Goal: Information Seeking & Learning: Learn about a topic

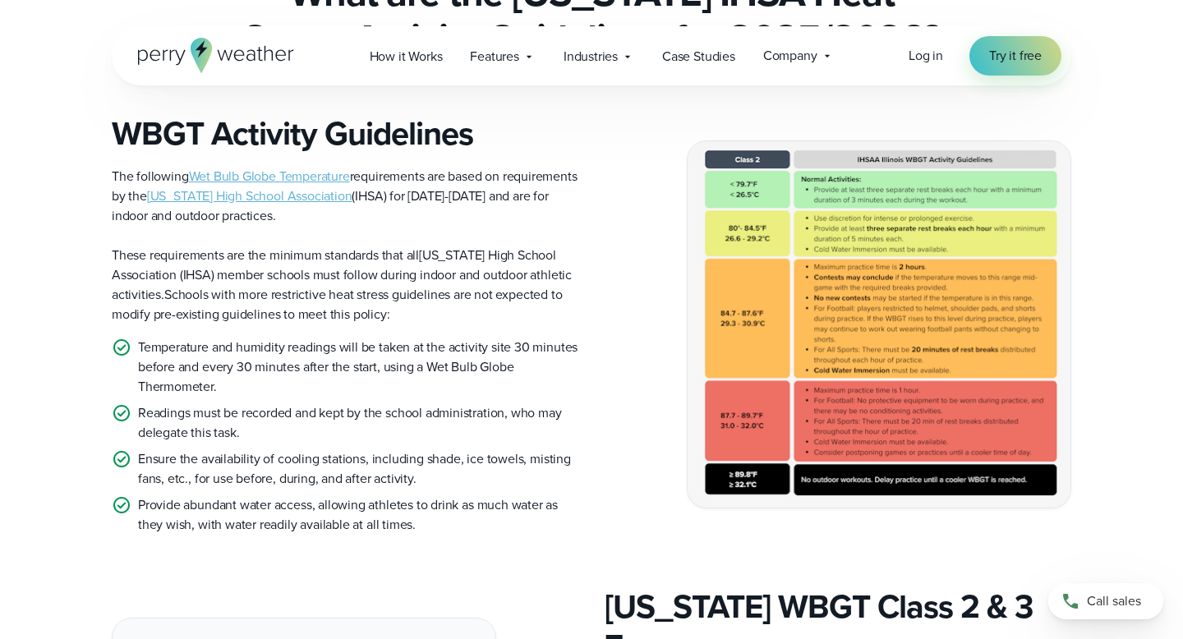
scroll to position [447, 0]
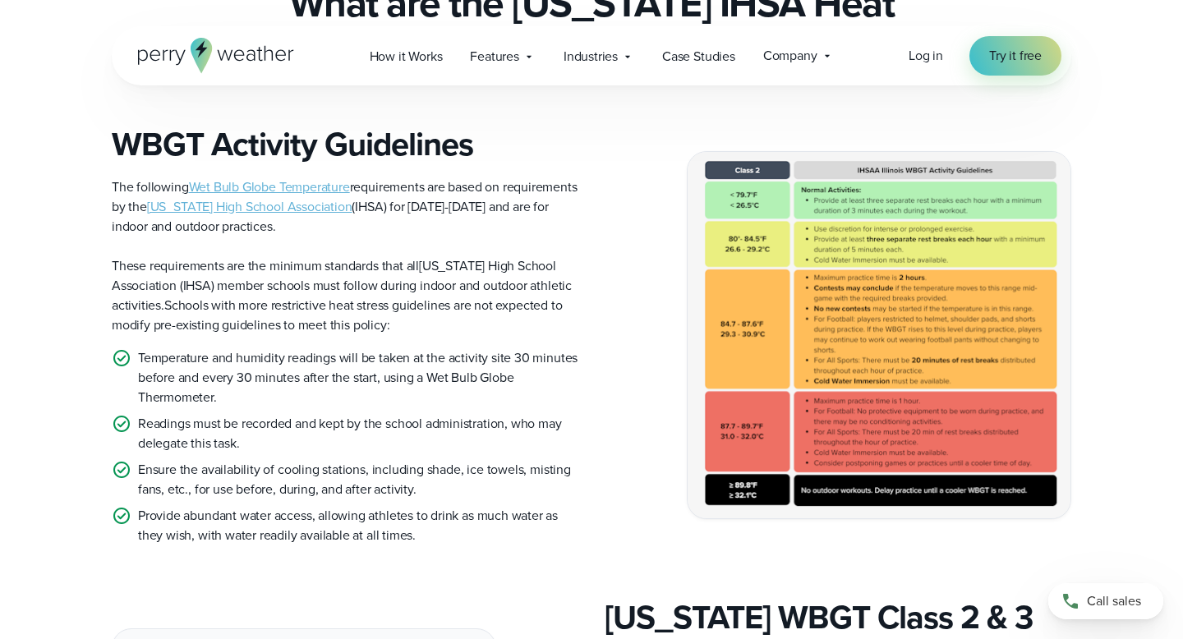
click at [295, 197] on span "[US_STATE] High School Association" at bounding box center [249, 206] width 205 height 19
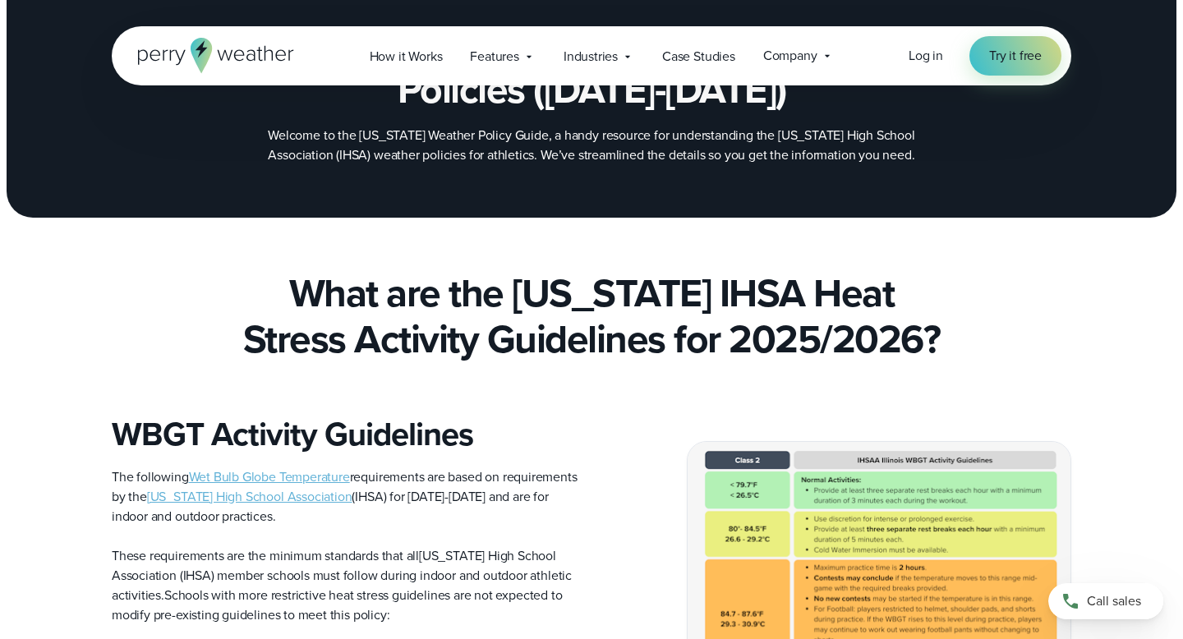
scroll to position [93, 0]
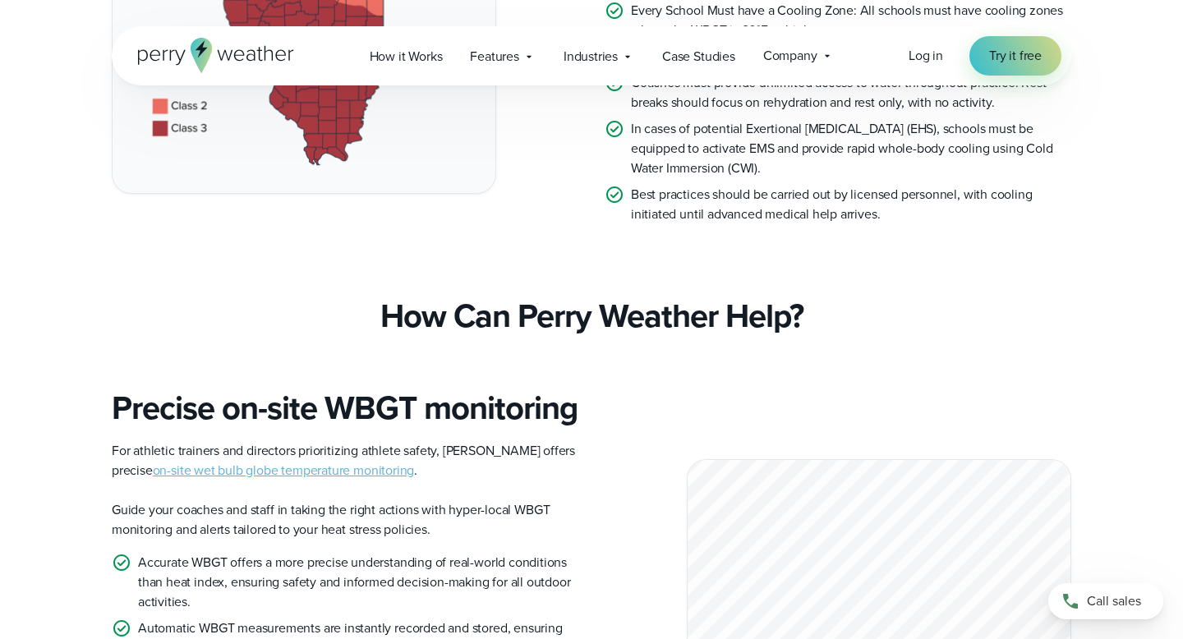
scroll to position [1232, 0]
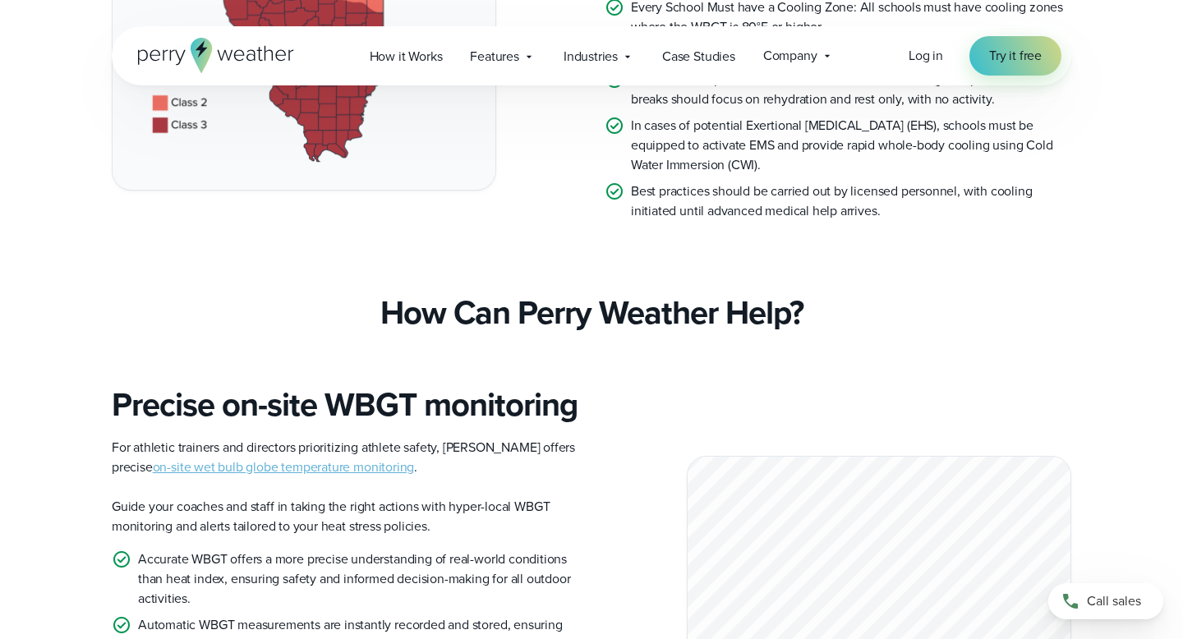
click at [221, 458] on link "on-site wet bulb globe temperature monitoring" at bounding box center [284, 467] width 262 height 19
